Goal: Task Accomplishment & Management: Complete application form

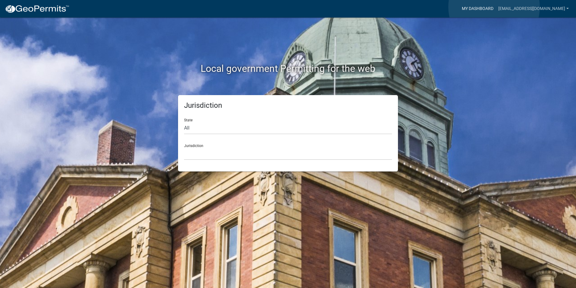
click at [495, 7] on link "My Dashboard" at bounding box center [478, 8] width 36 height 11
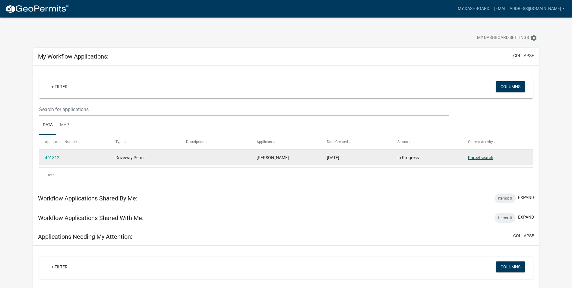
click at [480, 157] on link "Parcel search" at bounding box center [480, 157] width 25 height 5
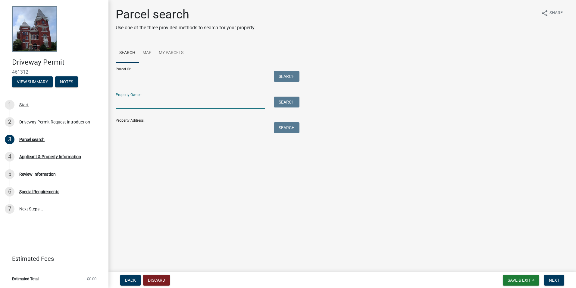
click at [142, 101] on input "Property Owner:" at bounding box center [190, 102] width 149 height 12
type input "[PERSON_NAME]"
click at [287, 101] on button "Search" at bounding box center [287, 101] width 26 height 11
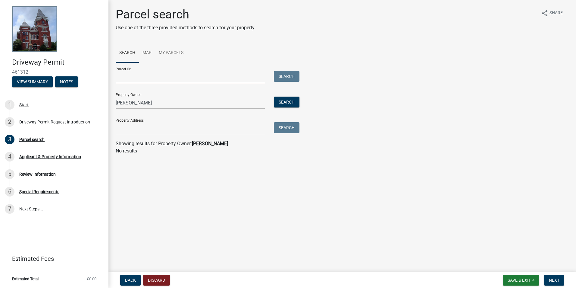
click at [126, 76] on input "Parcel ID:" at bounding box center [190, 77] width 149 height 12
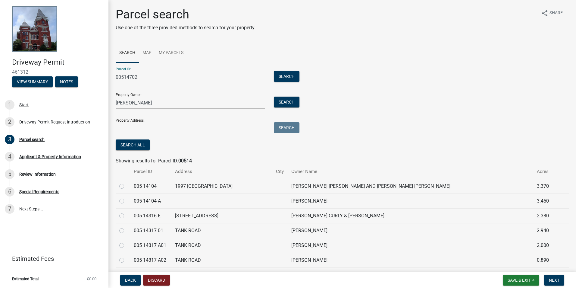
click at [124, 78] on input "00514702" at bounding box center [190, 77] width 149 height 12
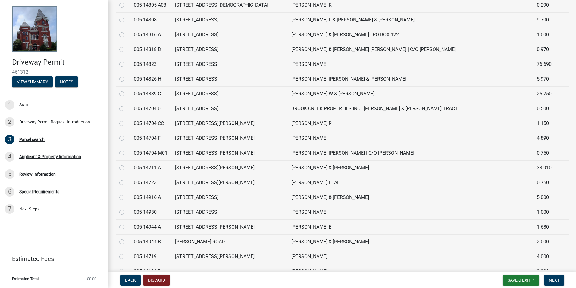
scroll to position [1838, 0]
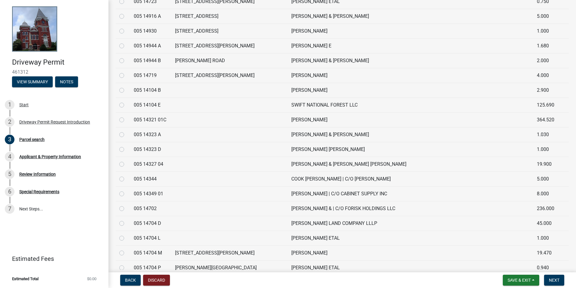
type input "005 14702"
click at [127, 205] on label at bounding box center [127, 205] width 0 height 0
click at [127, 208] on 14702 "radio" at bounding box center [129, 207] width 4 height 4
radio 14702 "true"
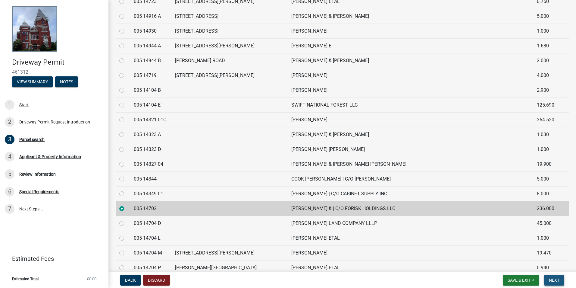
click at [553, 281] on span "Next" at bounding box center [554, 279] width 11 height 5
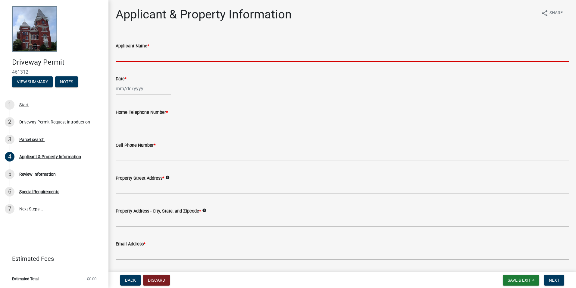
click at [181, 55] on input "Applicant Name *" at bounding box center [342, 55] width 453 height 12
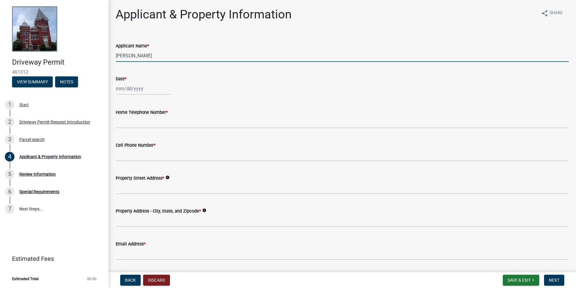
type input "[PERSON_NAME]"
click at [144, 88] on div at bounding box center [143, 88] width 55 height 12
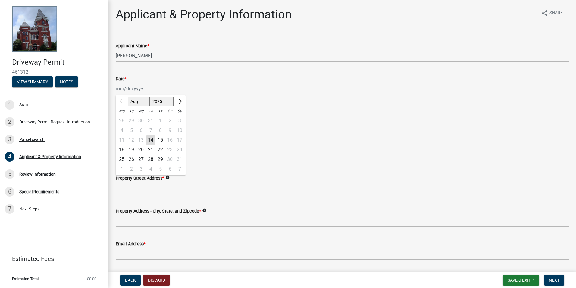
click at [151, 138] on div "14" at bounding box center [151, 140] width 10 height 10
type input "[DATE]"
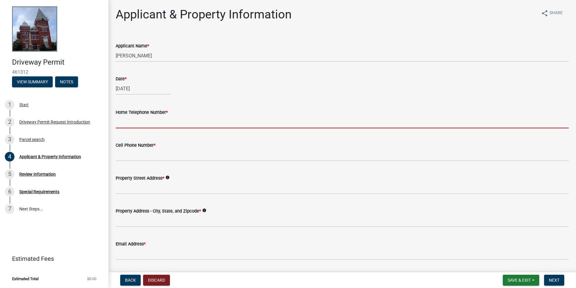
click at [137, 120] on input "Home Telephone Number *" at bounding box center [342, 122] width 453 height 12
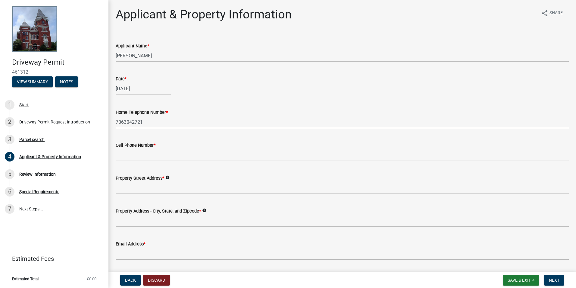
type input "7063042721"
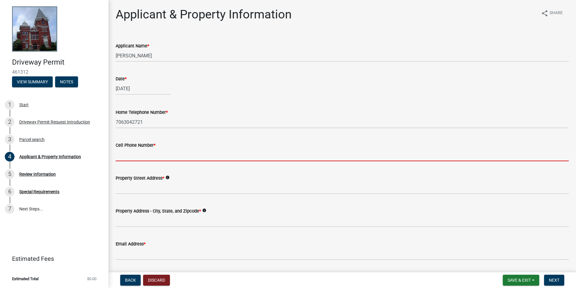
click at [148, 156] on input "Cell Phone Number *" at bounding box center [342, 155] width 453 height 12
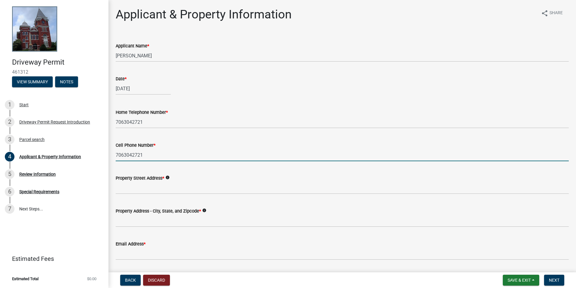
type input "7063042721"
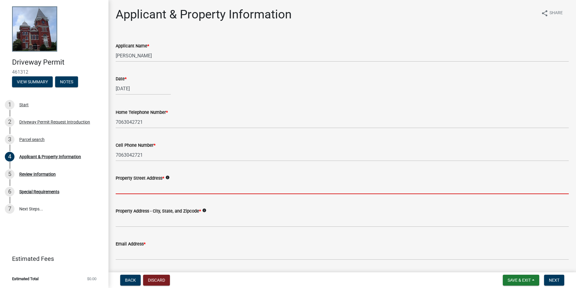
click at [134, 187] on input "Property Street Address *" at bounding box center [342, 187] width 453 height 12
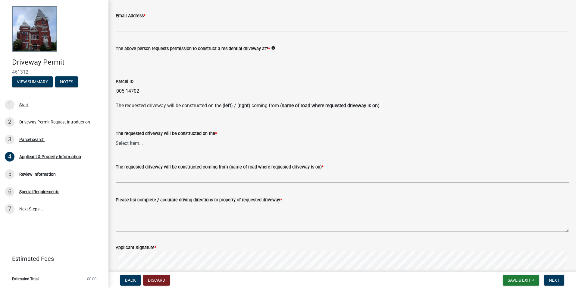
scroll to position [241, 0]
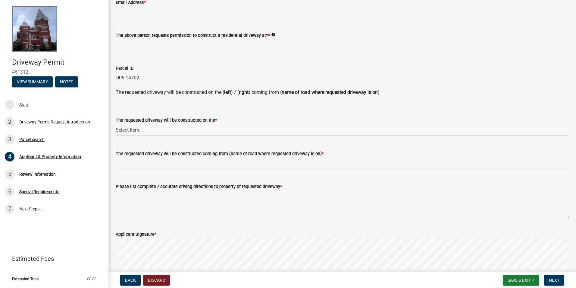
click at [122, 131] on select "Select Item... left right" at bounding box center [342, 130] width 453 height 12
click at [116, 124] on select "Select Item... left right" at bounding box center [342, 130] width 453 height 12
select select "1b9f1f25-2a45-4c36-bbf8-b941f64e08e5"
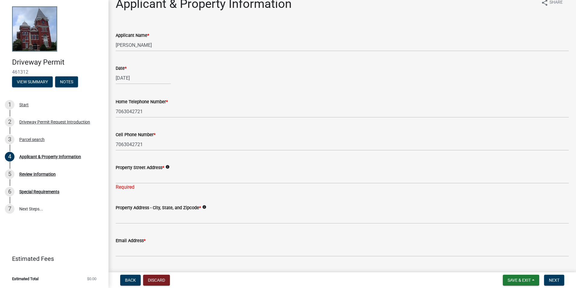
scroll to position [0, 0]
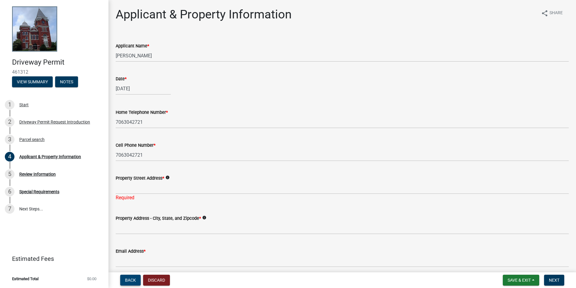
click at [128, 280] on span "Back" at bounding box center [130, 279] width 11 height 5
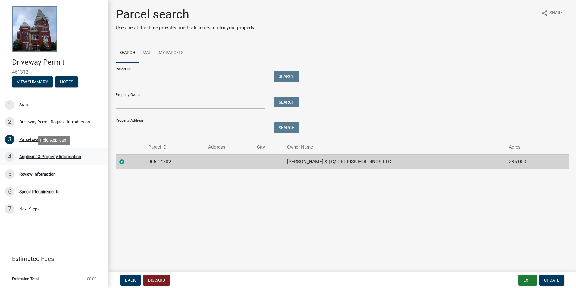
click at [35, 156] on div "Applicant & Property Information" at bounding box center [50, 156] width 62 height 4
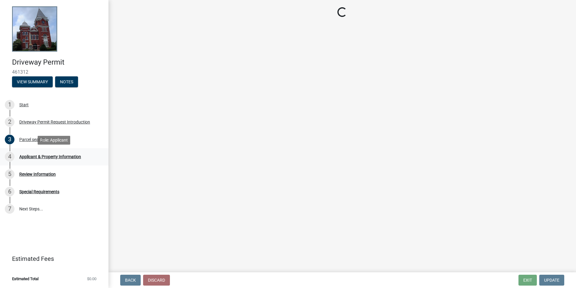
select select "1b9f1f25-2a45-4c36-bbf8-b941f64e08e5"
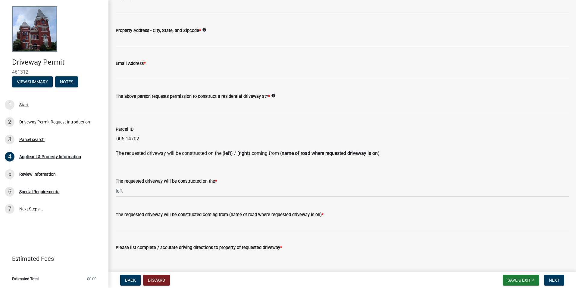
scroll to position [181, 0]
click at [171, 187] on select "Select Item... left right" at bounding box center [342, 190] width 453 height 12
click at [116, 184] on select "Select Item... left right" at bounding box center [342, 190] width 453 height 12
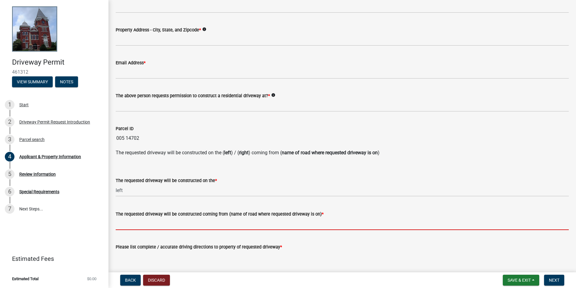
click at [159, 222] on input "The requested driveway will be constructed coming from (name of road where requ…" at bounding box center [342, 223] width 453 height 12
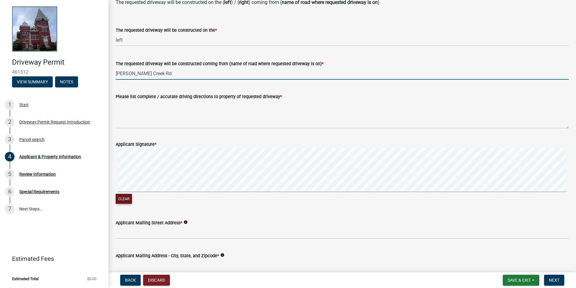
scroll to position [301, 0]
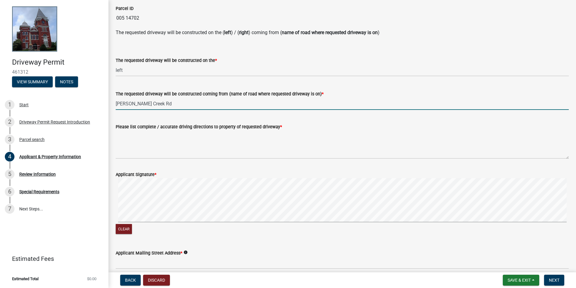
type input "[PERSON_NAME] Creek Rd"
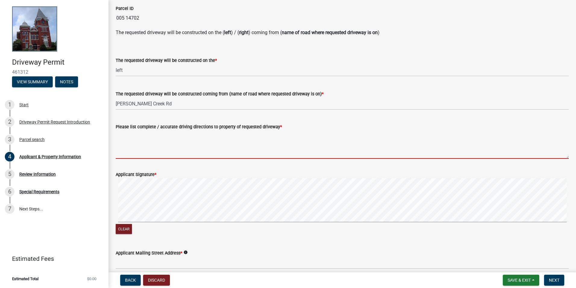
click at [131, 152] on textarea "Please list complete / accurate driving directions to property of requested dri…" at bounding box center [342, 144] width 453 height 28
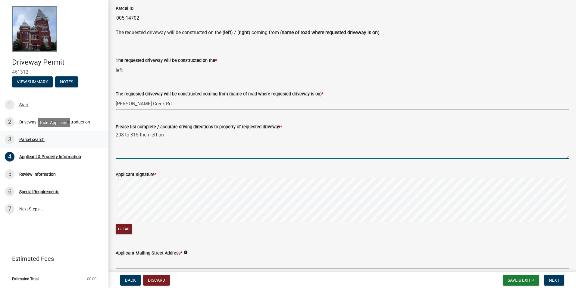
type textarea "208 to 315 then left on"
click at [36, 137] on div "Parcel search" at bounding box center [31, 139] width 25 height 4
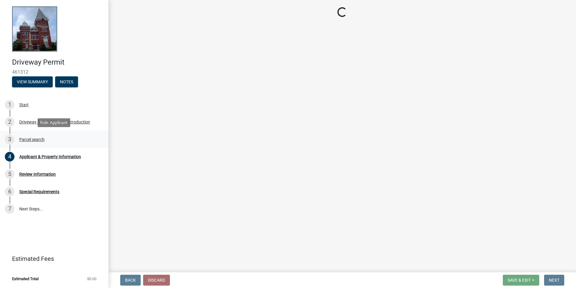
scroll to position [0, 0]
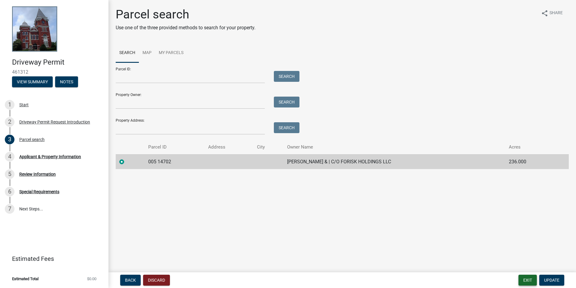
click at [530, 278] on button "Exit" at bounding box center [528, 279] width 18 height 11
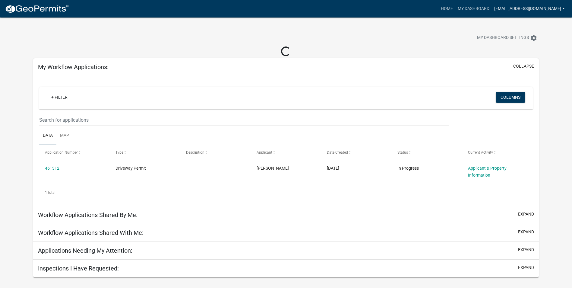
click at [536, 5] on link "[EMAIL_ADDRESS][DOMAIN_NAME]" at bounding box center [529, 8] width 75 height 11
click at [536, 40] on link "Logout" at bounding box center [543, 44] width 48 height 14
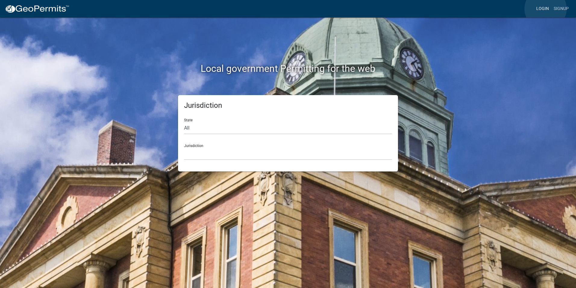
click at [546, 9] on link "Login" at bounding box center [542, 8] width 17 height 11
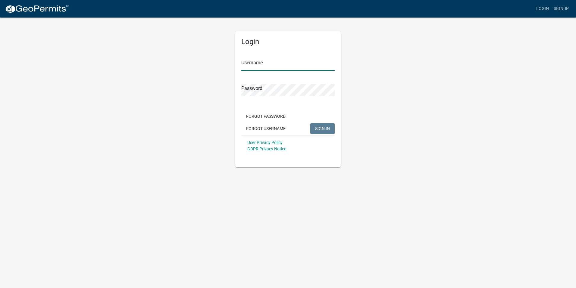
click at [273, 66] on input "Username" at bounding box center [287, 64] width 93 height 12
type input "[EMAIL_ADDRESS][DOMAIN_NAME]"
